Goal: Information Seeking & Learning: Learn about a topic

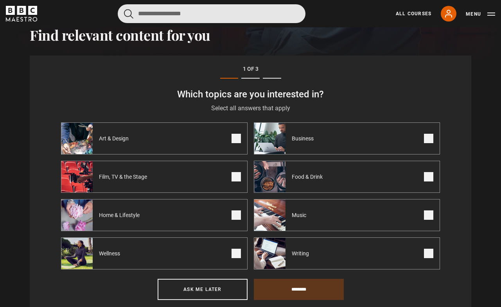
click at [165, 20] on input "Search" at bounding box center [212, 13] width 188 height 19
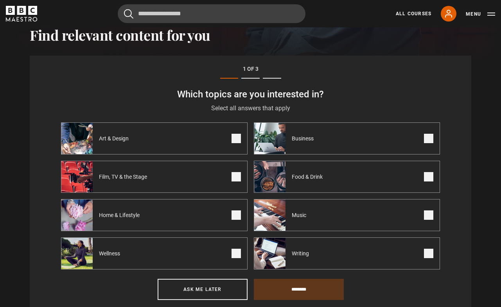
click at [463, 12] on div "All Courses My Account Search Menu" at bounding box center [441, 14] width 109 height 16
click at [472, 15] on button "Menu" at bounding box center [480, 14] width 29 height 8
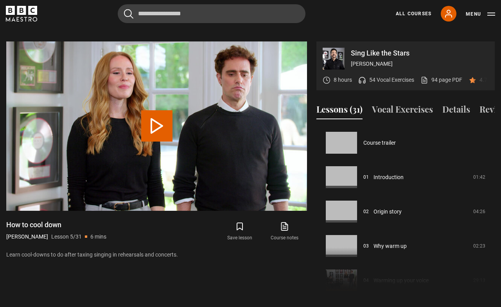
scroll to position [138, 0]
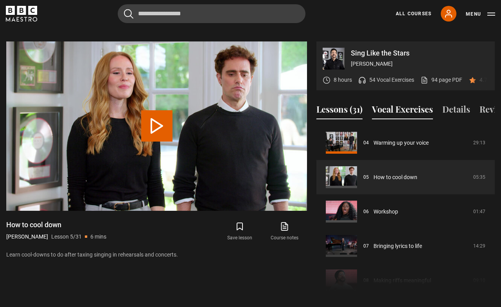
click at [392, 103] on button "Vocal Exercises" at bounding box center [402, 111] width 61 height 16
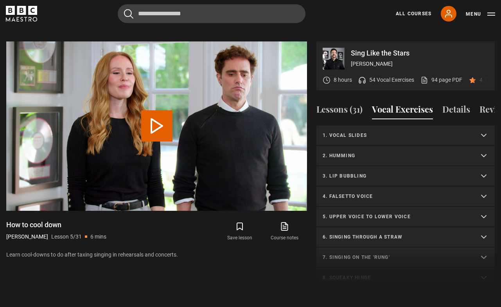
click at [344, 175] on p "3. Lip bubbling" at bounding box center [396, 176] width 147 height 7
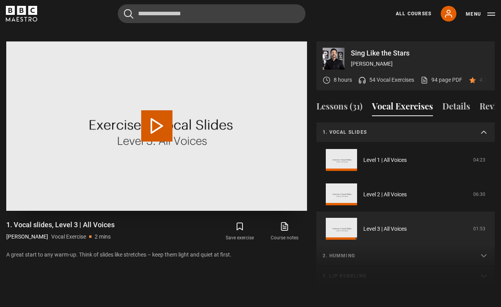
scroll to position [55, 0]
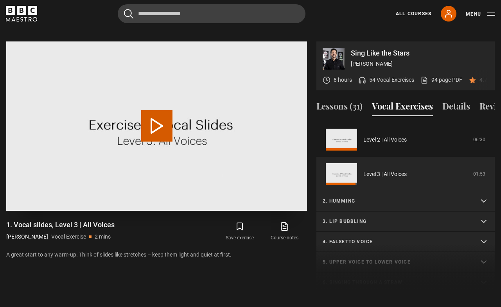
drag, startPoint x: 126, startPoint y: 106, endPoint x: 130, endPoint y: 107, distance: 4.7
click at [126, 107] on video "Video Player" at bounding box center [156, 125] width 301 height 169
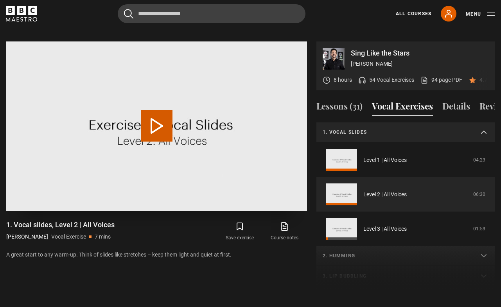
scroll to position [20, 0]
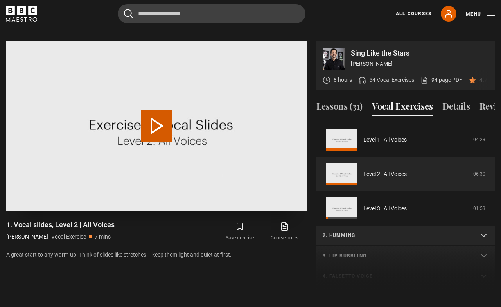
click at [157, 110] on button "Play Video" at bounding box center [156, 125] width 31 height 31
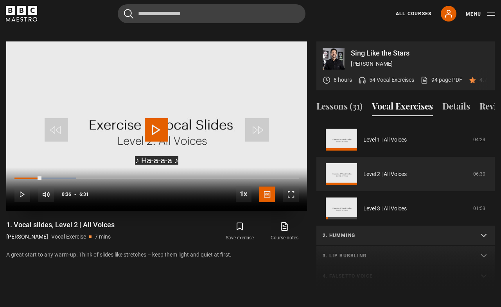
click at [162, 119] on span "Video Player" at bounding box center [156, 129] width 23 height 23
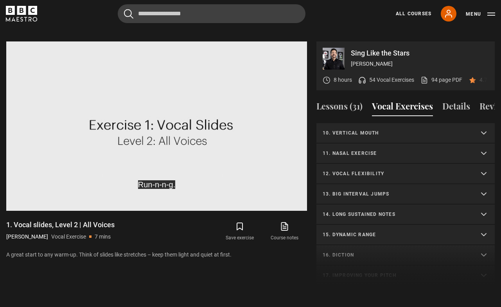
scroll to position [300, 0]
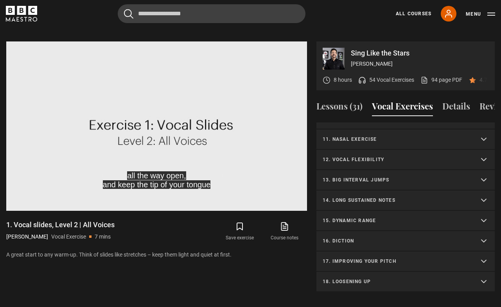
click at [383, 263] on p "17. Improving your pitch" at bounding box center [396, 261] width 147 height 7
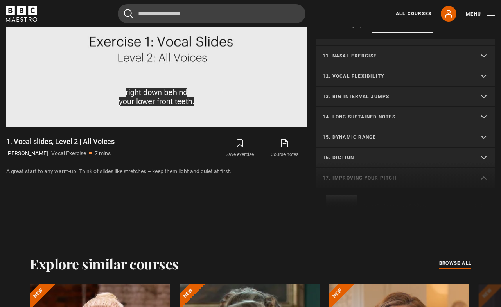
scroll to position [458, 0]
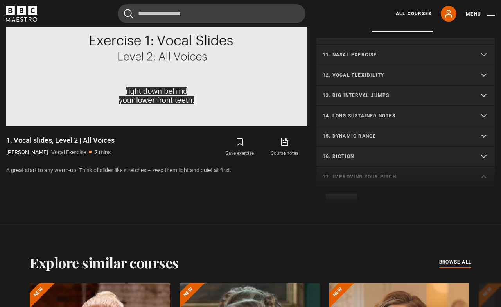
click at [391, 158] on p "16. Diction" at bounding box center [396, 156] width 147 height 7
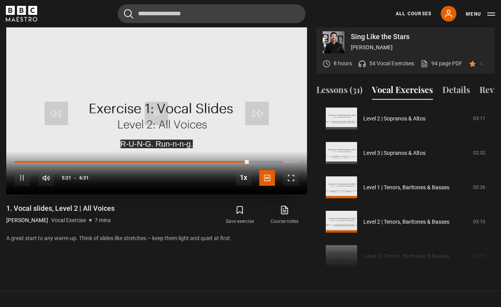
scroll to position [387, 0]
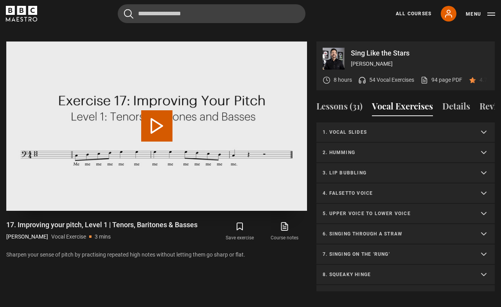
scroll to position [404, 0]
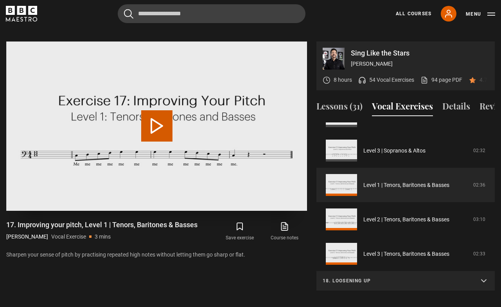
click at [161, 116] on button "Play Video" at bounding box center [156, 125] width 31 height 31
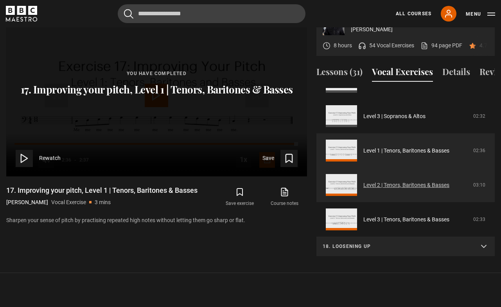
scroll to position [425, 0]
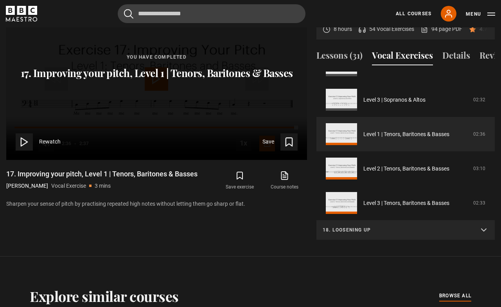
click at [362, 230] on p "18. Loosening up" at bounding box center [396, 230] width 147 height 7
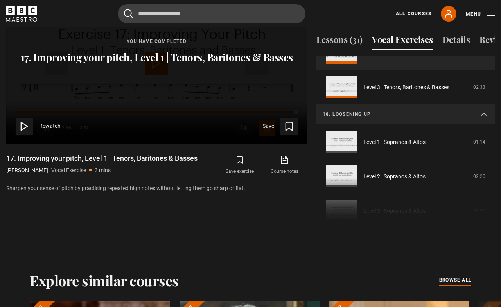
scroll to position [505, 0]
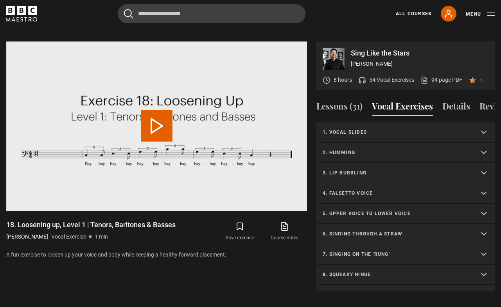
scroll to position [404, 0]
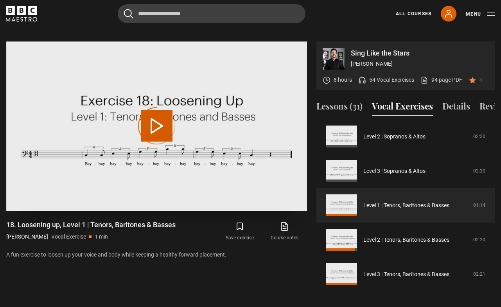
click at [142, 118] on button "Play Video" at bounding box center [156, 125] width 31 height 31
